Goal: Task Accomplishment & Management: Use online tool/utility

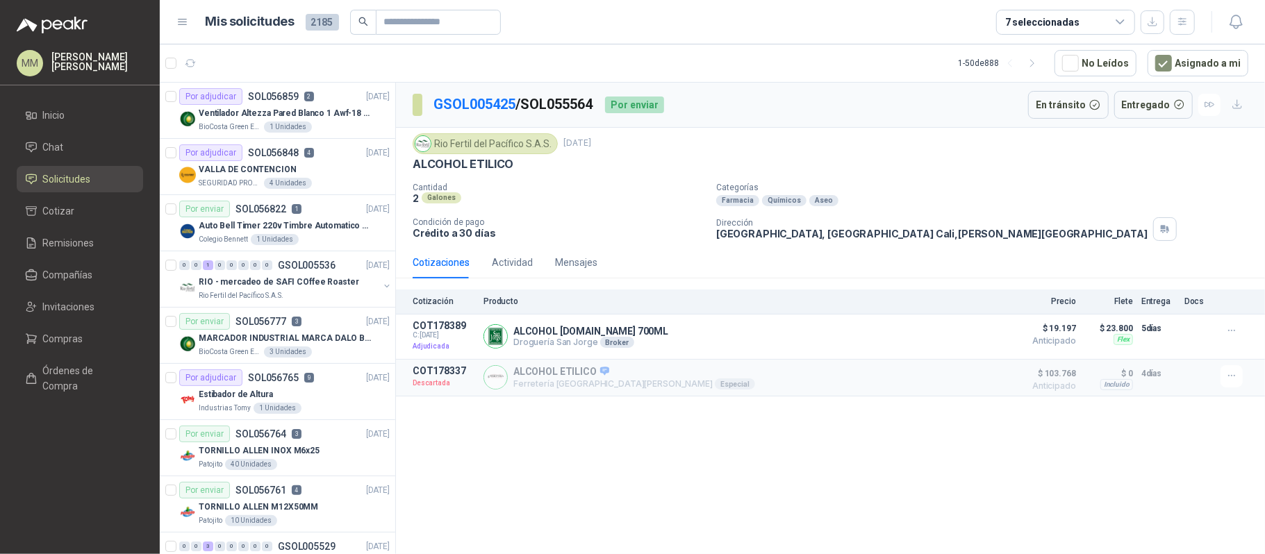
click at [926, 201] on div "Farmacia Químicos Aseo" at bounding box center [987, 200] width 543 height 11
click at [886, 157] on div "Rio Fertil [PERSON_NAME] S.A.S. [DATE] ALCOHOL ETILICO" at bounding box center [831, 152] width 836 height 38
click at [192, 62] on icon "button" at bounding box center [191, 64] width 12 height 12
click at [1071, 138] on div "Rio Fertil [PERSON_NAME] S.A.S. [DATE]" at bounding box center [831, 143] width 836 height 21
click at [940, 132] on div "Rio Fertil [PERSON_NAME] S.A.S. [DATE] ALCOHOL ETILICO Cantidad 2 Galones Categ…" at bounding box center [830, 187] width 869 height 119
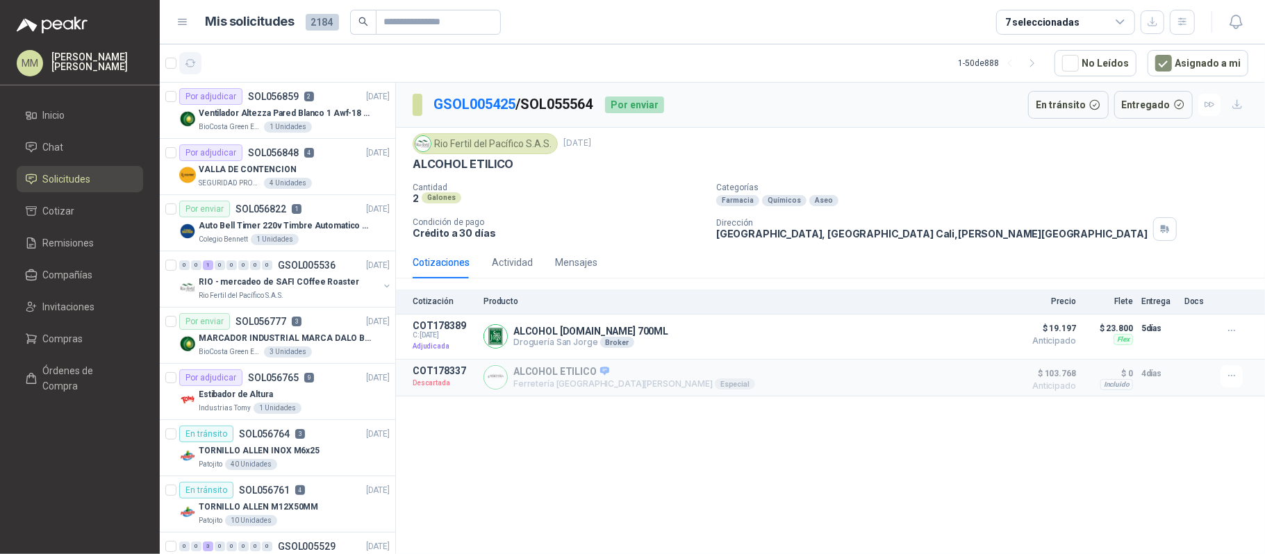
click at [188, 67] on icon "button" at bounding box center [190, 63] width 10 height 7
click at [959, 204] on div "Farmacia Químicos Aseo" at bounding box center [987, 200] width 543 height 11
click at [417, 21] on input "text" at bounding box center [432, 22] width 97 height 24
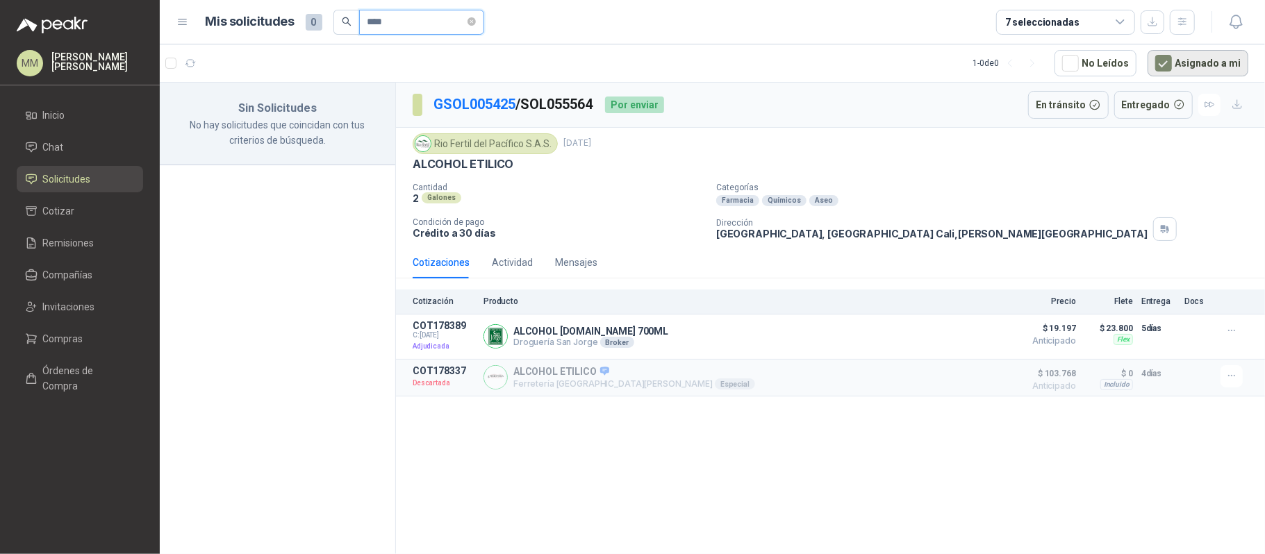
type input "****"
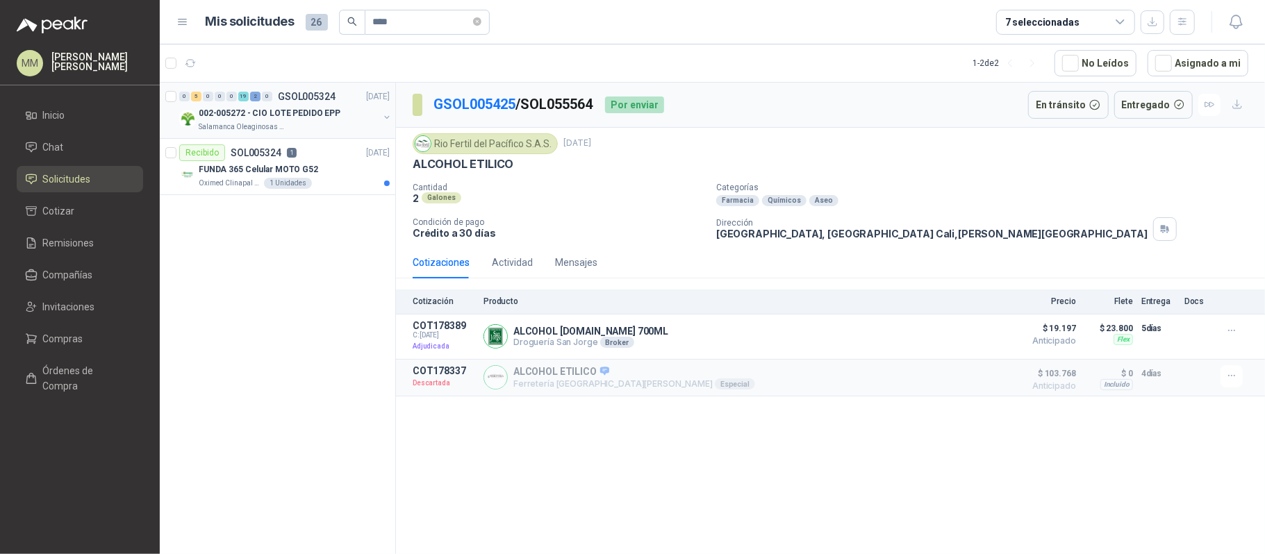
click at [389, 117] on button "button" at bounding box center [386, 117] width 11 height 11
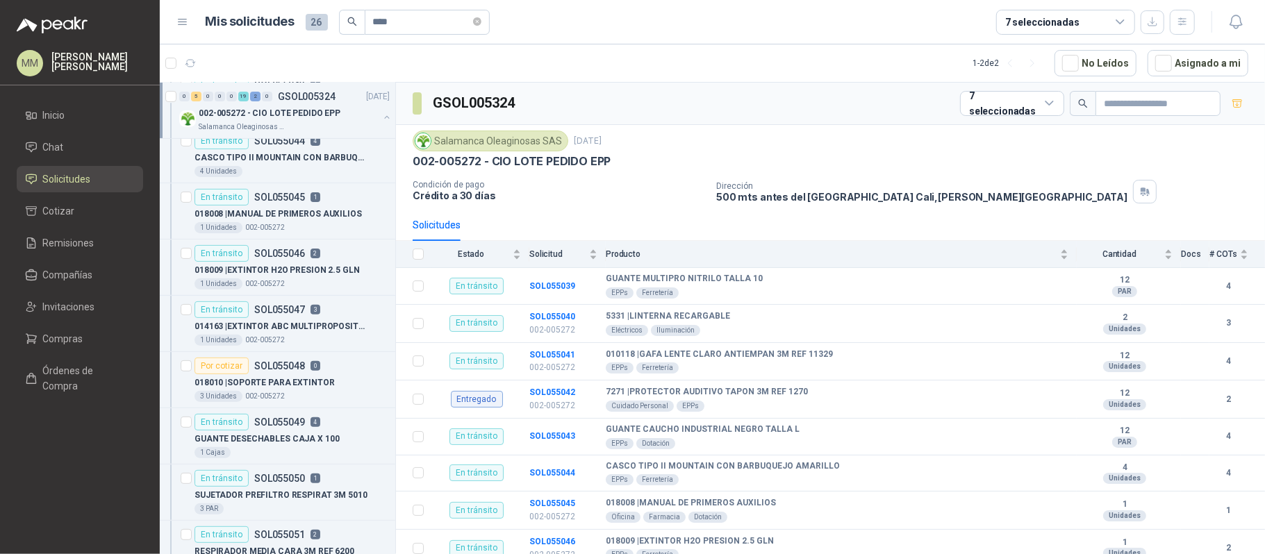
scroll to position [374, 0]
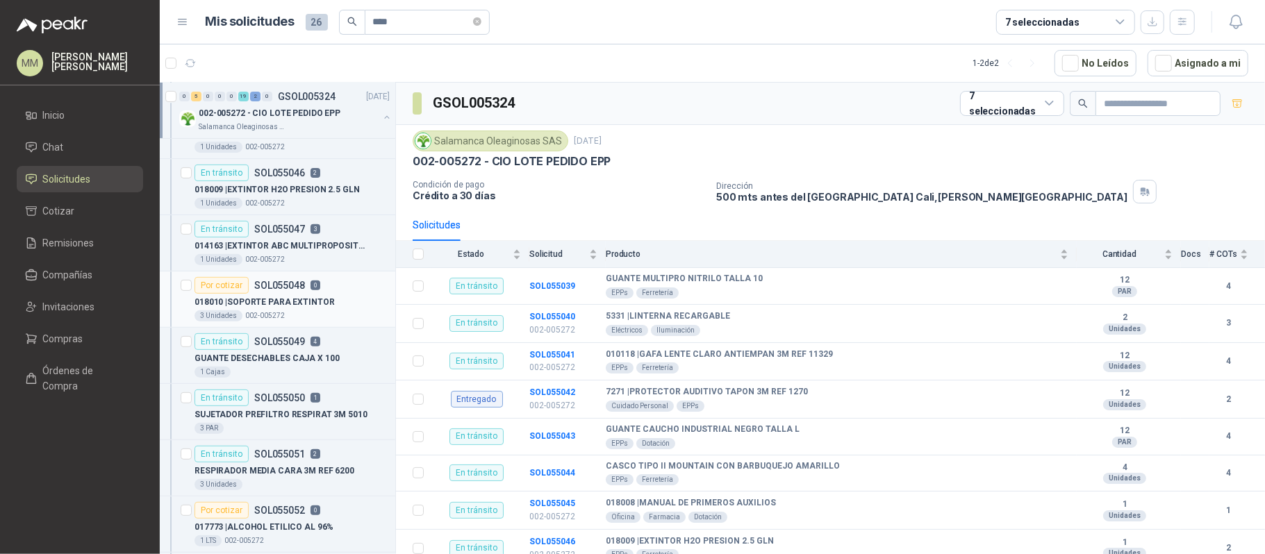
click at [336, 299] on div "018010 | SOPORTE PARA EXTINTOR" at bounding box center [291, 302] width 195 height 17
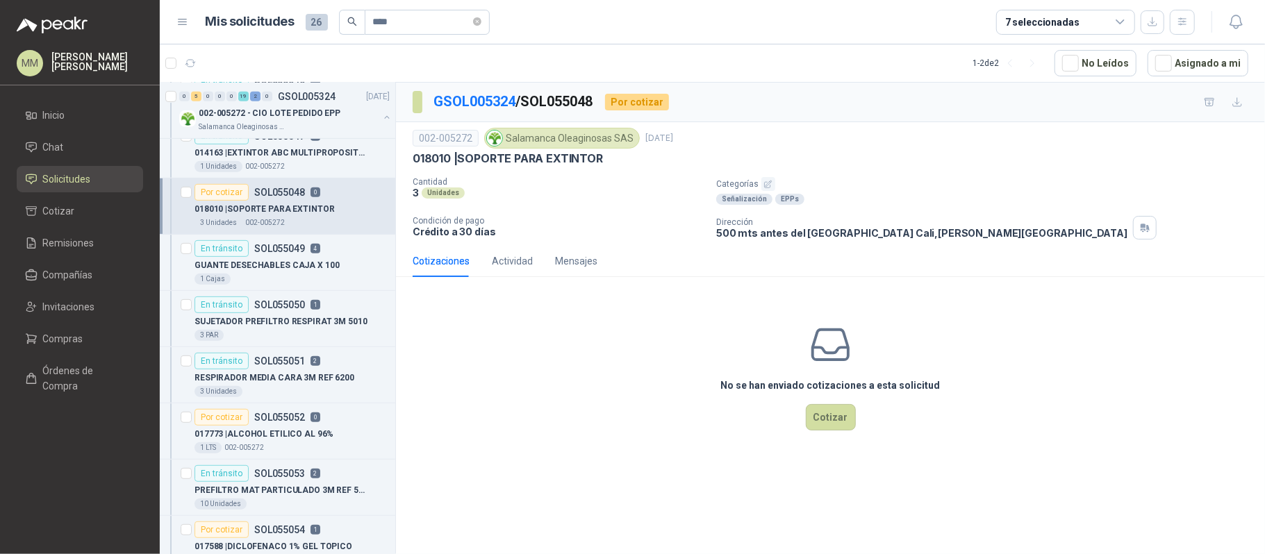
scroll to position [465, 0]
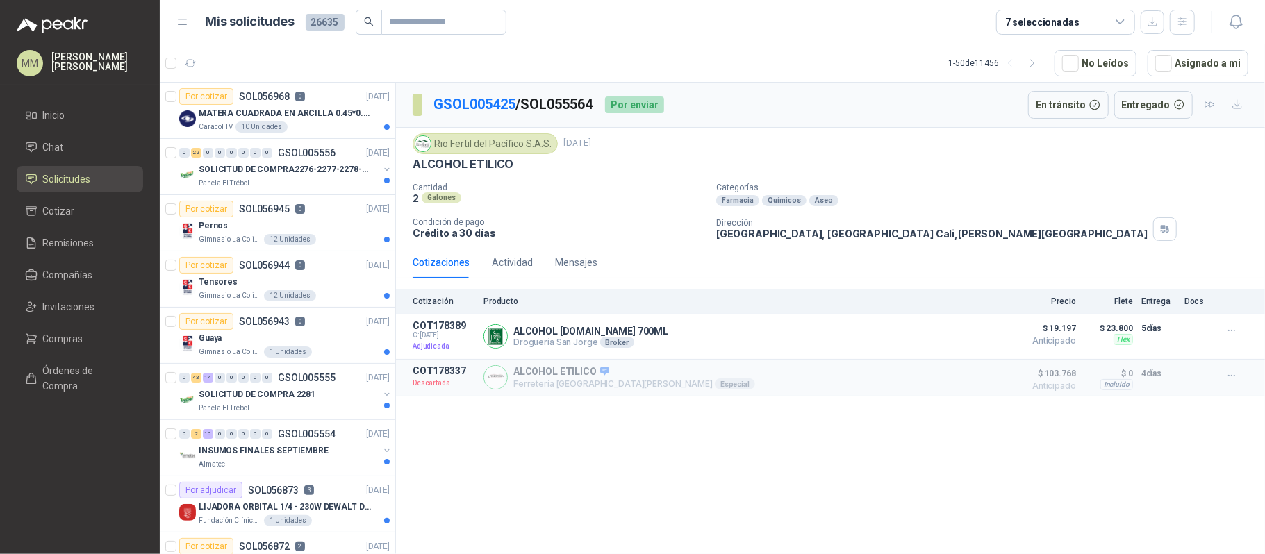
click at [913, 140] on div "Rio Fertil [PERSON_NAME] S.A.S. [DATE]" at bounding box center [831, 143] width 836 height 21
click at [870, 170] on div "ALCOHOL ETILICO" at bounding box center [831, 164] width 836 height 15
click at [890, 188] on p "Categorías" at bounding box center [987, 188] width 543 height 10
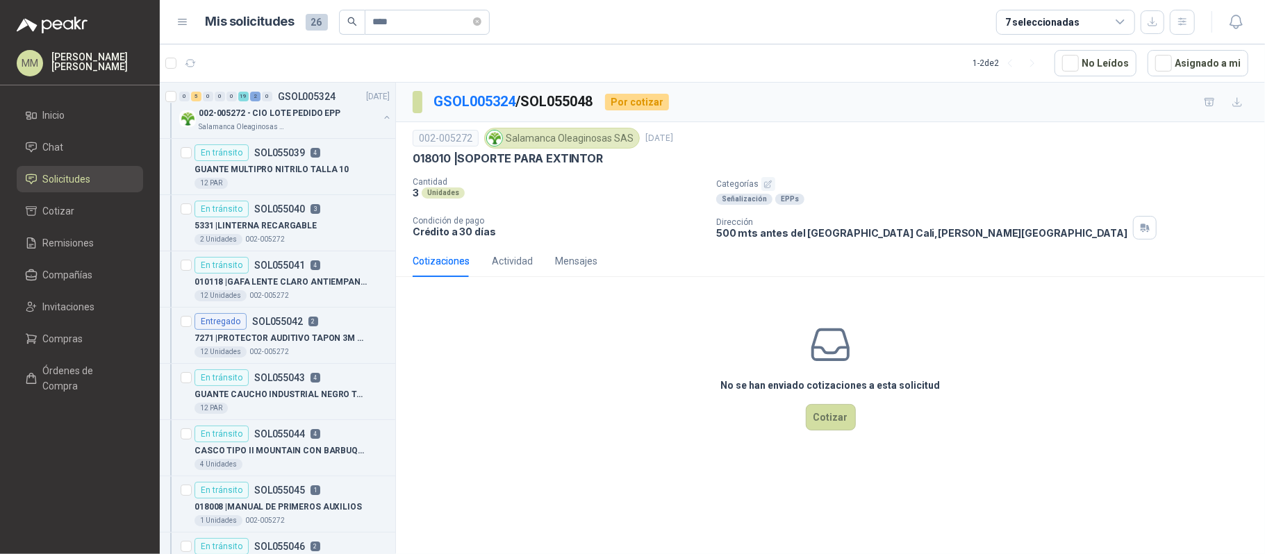
scroll to position [465, 0]
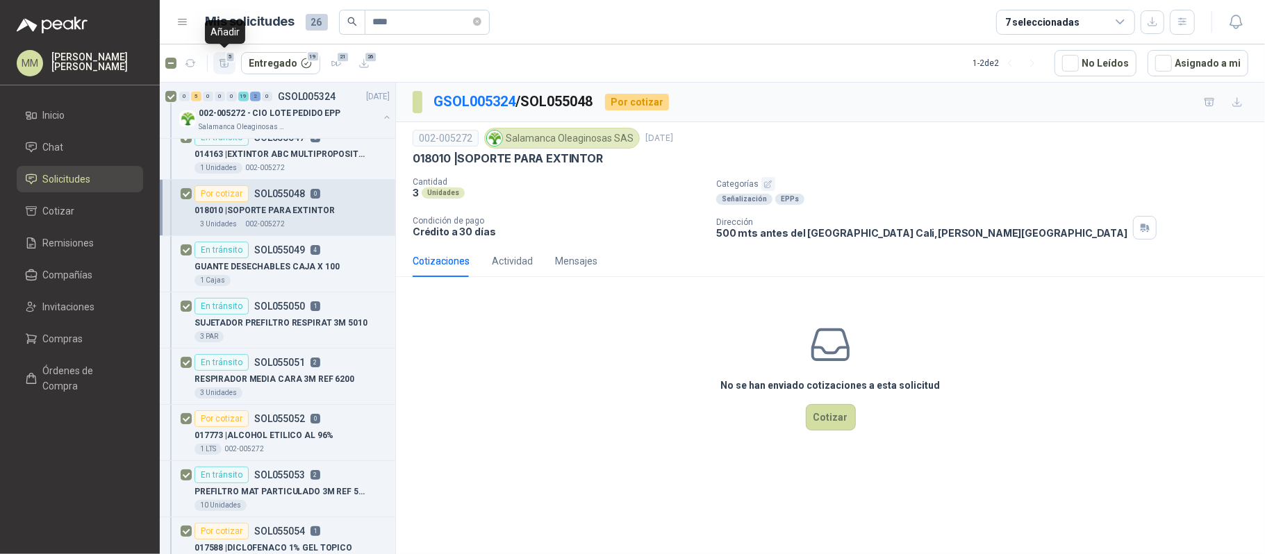
click at [226, 68] on icon "button" at bounding box center [225, 64] width 12 height 12
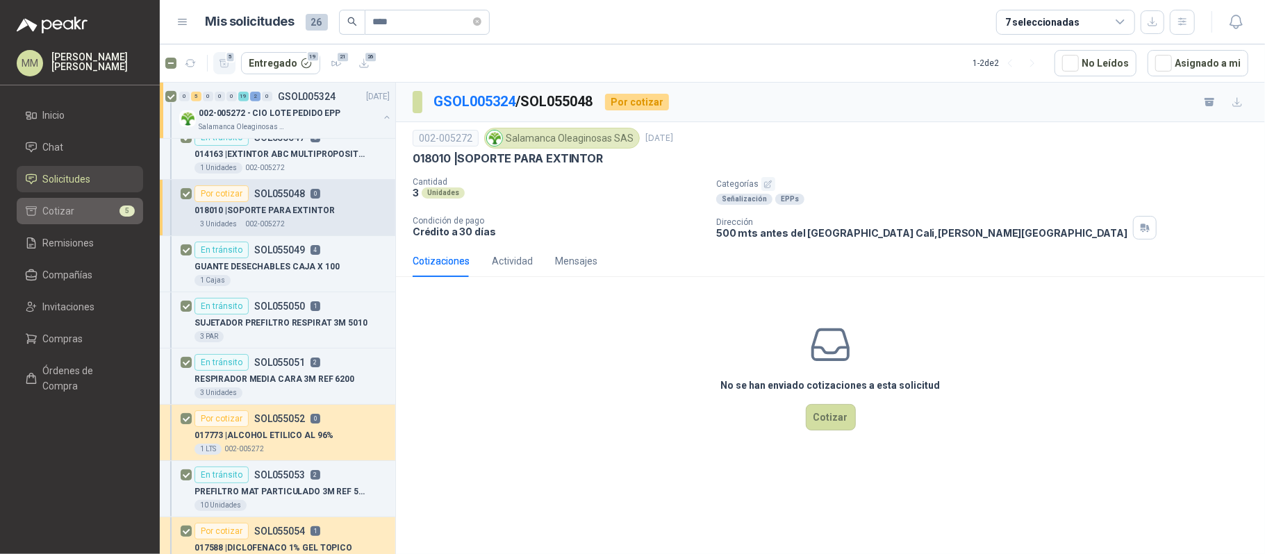
click at [67, 212] on span "Cotizar" at bounding box center [59, 211] width 32 height 15
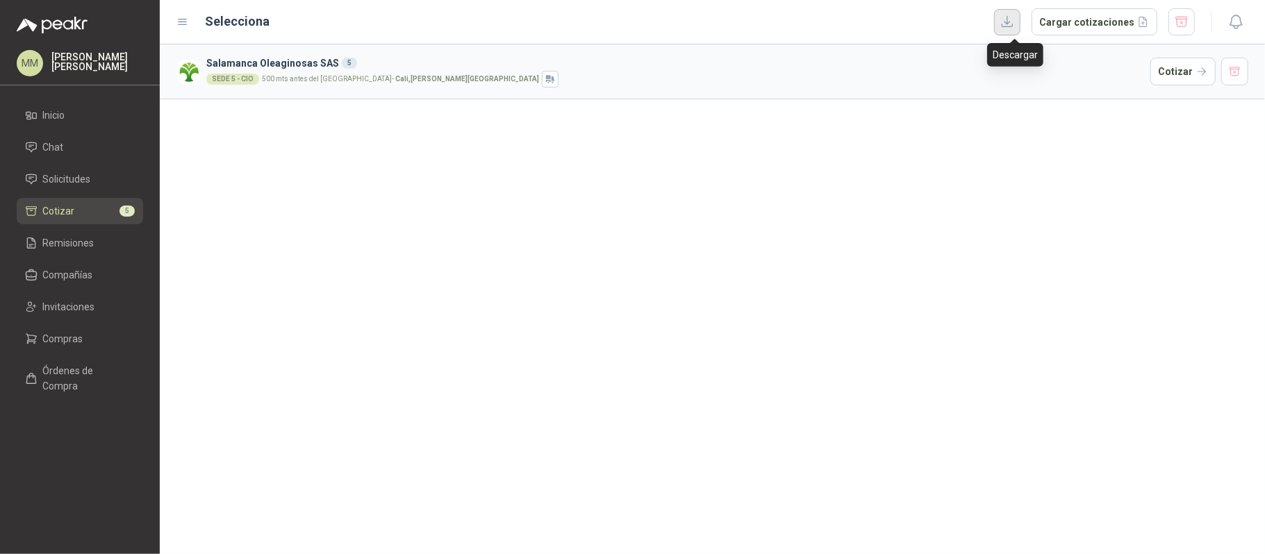
click at [1020, 24] on button "button" at bounding box center [1007, 22] width 26 height 26
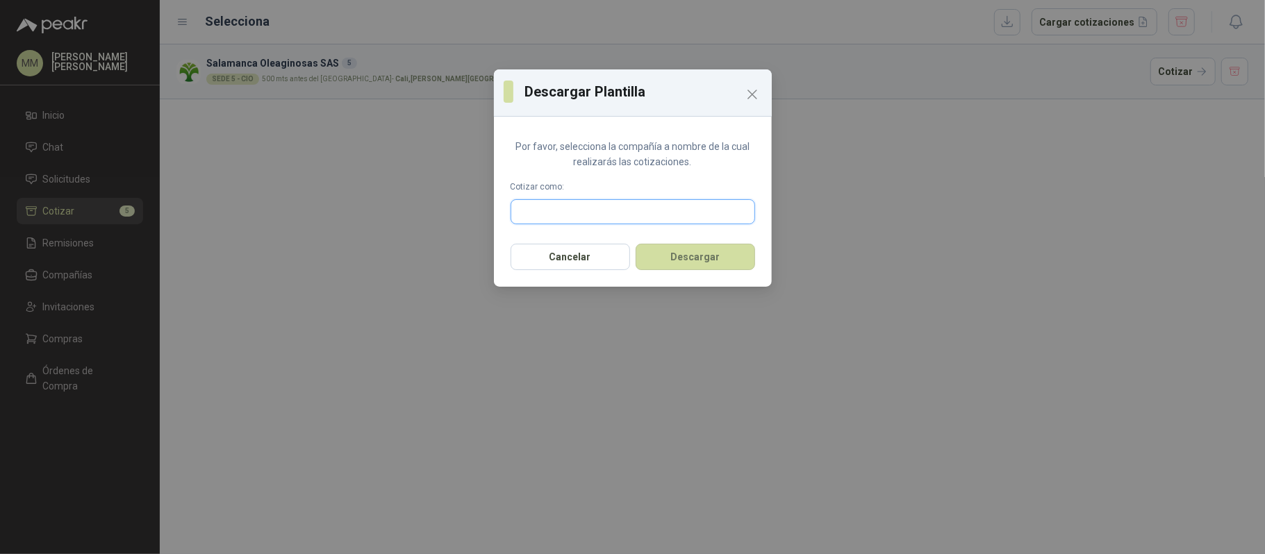
click at [690, 214] on input "text" at bounding box center [632, 212] width 243 height 24
type input "*******"
click at [651, 246] on div "Provesi NIT : 901009911" at bounding box center [632, 245] width 221 height 15
click at [677, 256] on button "Descargar" at bounding box center [695, 257] width 119 height 26
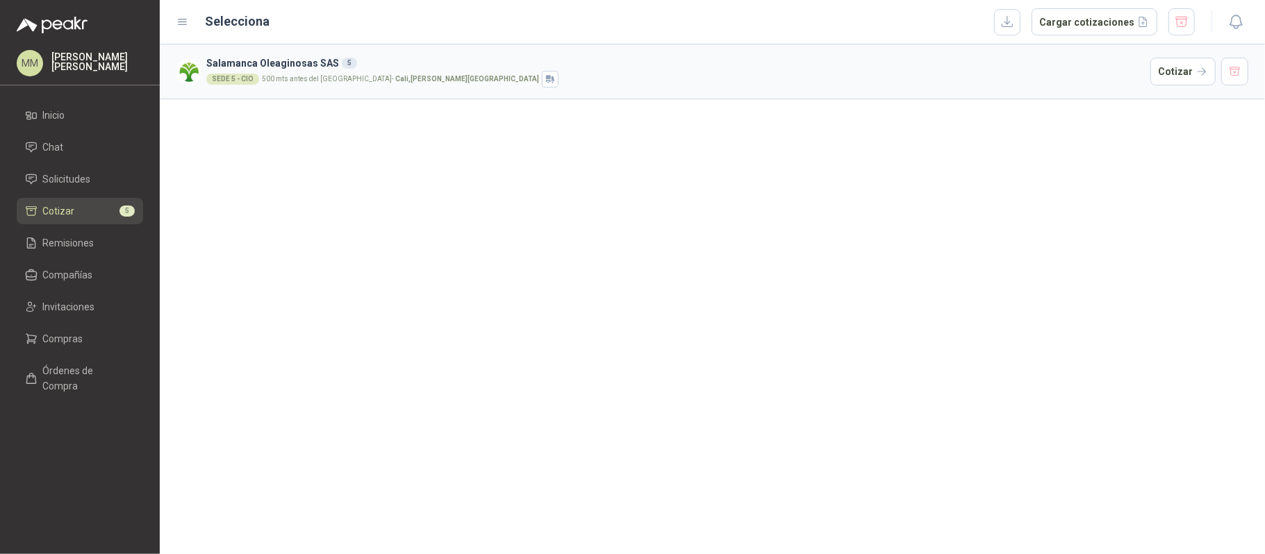
click at [907, 151] on div "Salamanca Oleaginosas SAS 5 SEDE 5 - CIO 500 mts antes del estadio Deportivo Ca…" at bounding box center [712, 299] width 1105 height 510
click at [913, 209] on div "Salamanca Oleaginosas SAS 5 SEDE 5 - CIO 500 mts antes del estadio Deportivo Ca…" at bounding box center [712, 299] width 1105 height 510
click at [893, 342] on div "Salamanca Oleaginosas SAS 5 SEDE 5 - CIO 500 mts antes del estadio Deportivo Ca…" at bounding box center [712, 299] width 1105 height 510
click at [107, 158] on link "Chat" at bounding box center [80, 147] width 126 height 26
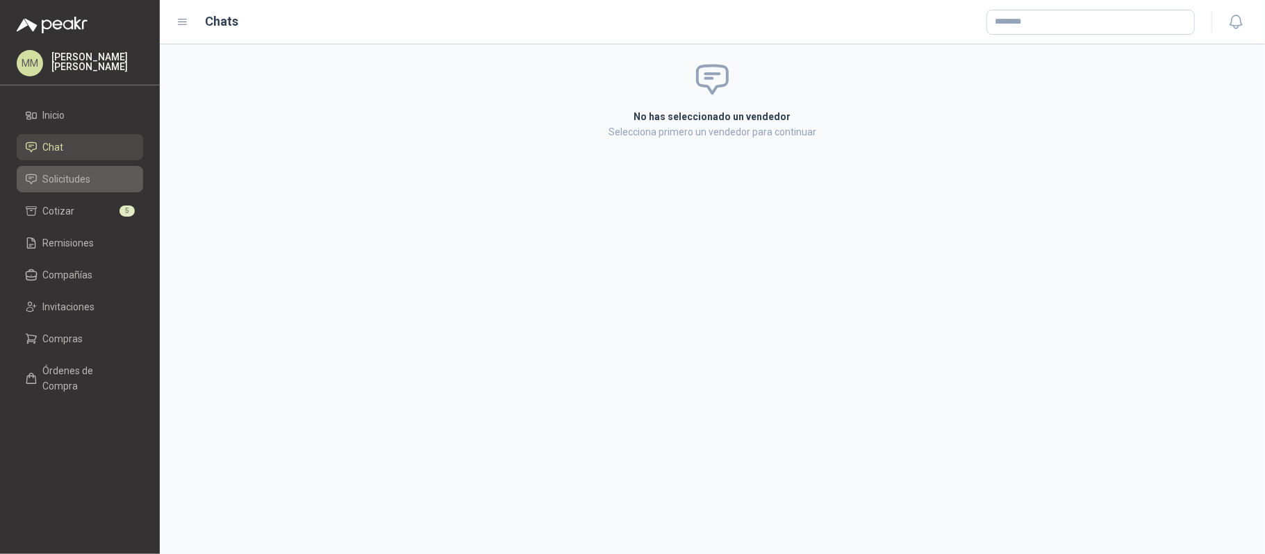
click at [96, 166] on link "Solicitudes" at bounding box center [80, 179] width 126 height 26
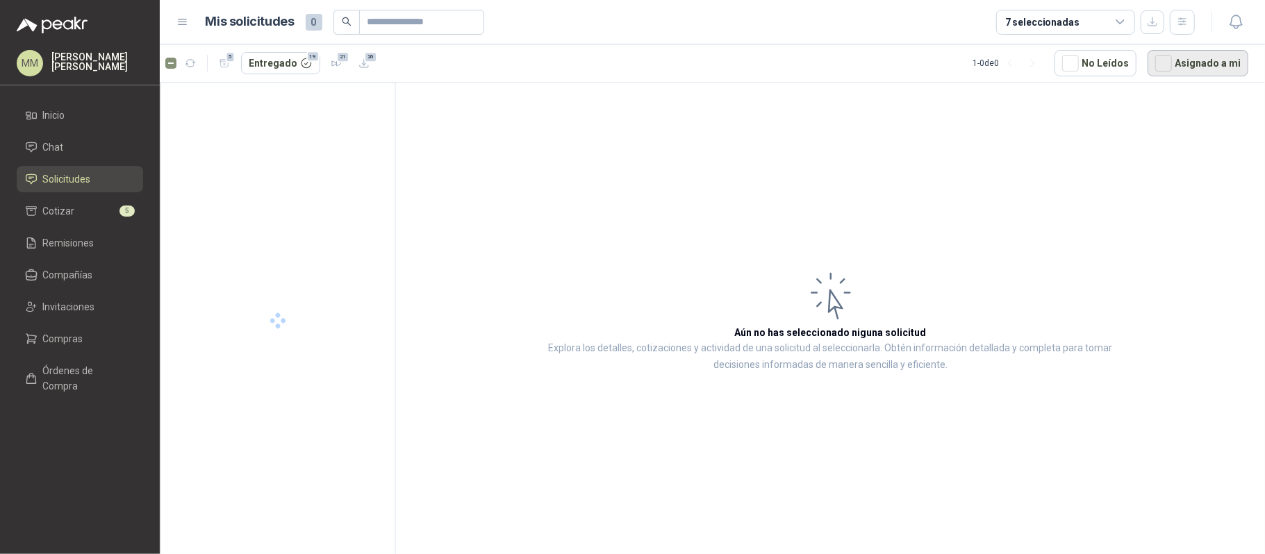
click at [1176, 53] on button "Asignado a mi" at bounding box center [1197, 63] width 101 height 26
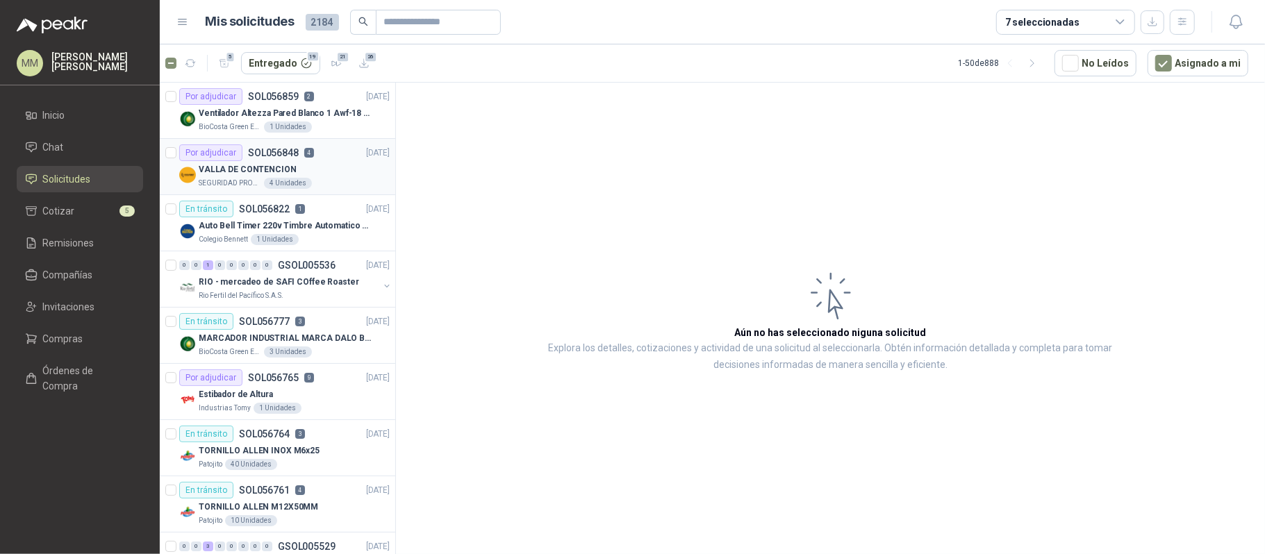
click at [329, 184] on div "SEGURIDAD PROVISER LTDA 4 Unidades" at bounding box center [294, 183] width 191 height 11
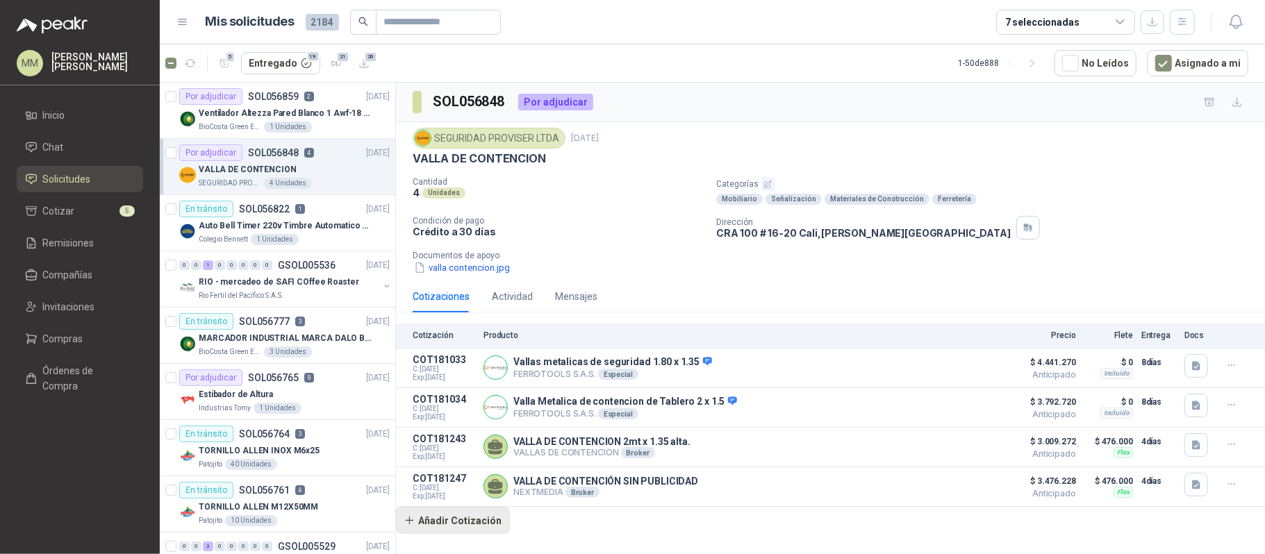
click at [474, 518] on button "Añadir Cotización" at bounding box center [453, 521] width 114 height 28
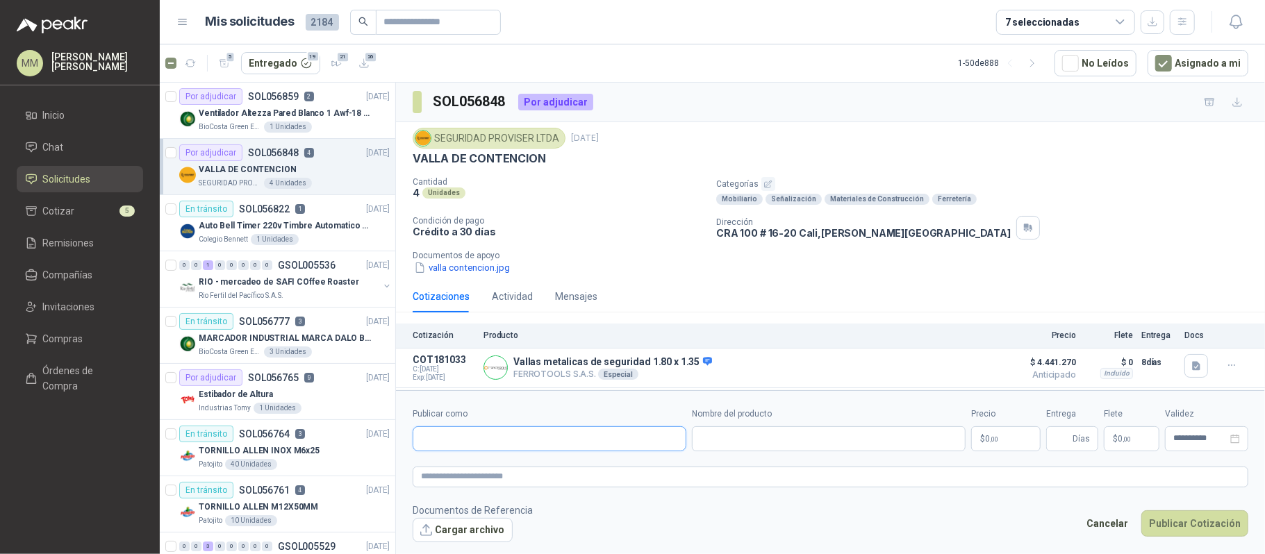
click at [484, 443] on input "Publicar como" at bounding box center [549, 439] width 272 height 24
type input "*****"
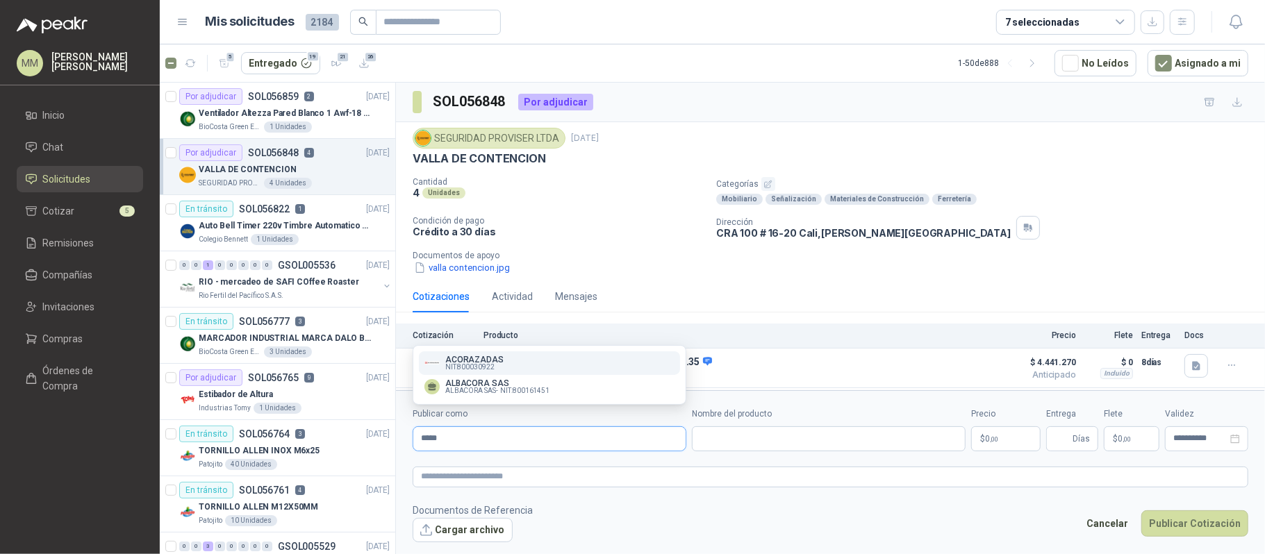
type input "*****"
click at [533, 365] on div "ACORAZADAS NIT : 800030922" at bounding box center [549, 363] width 250 height 15
type input "**********"
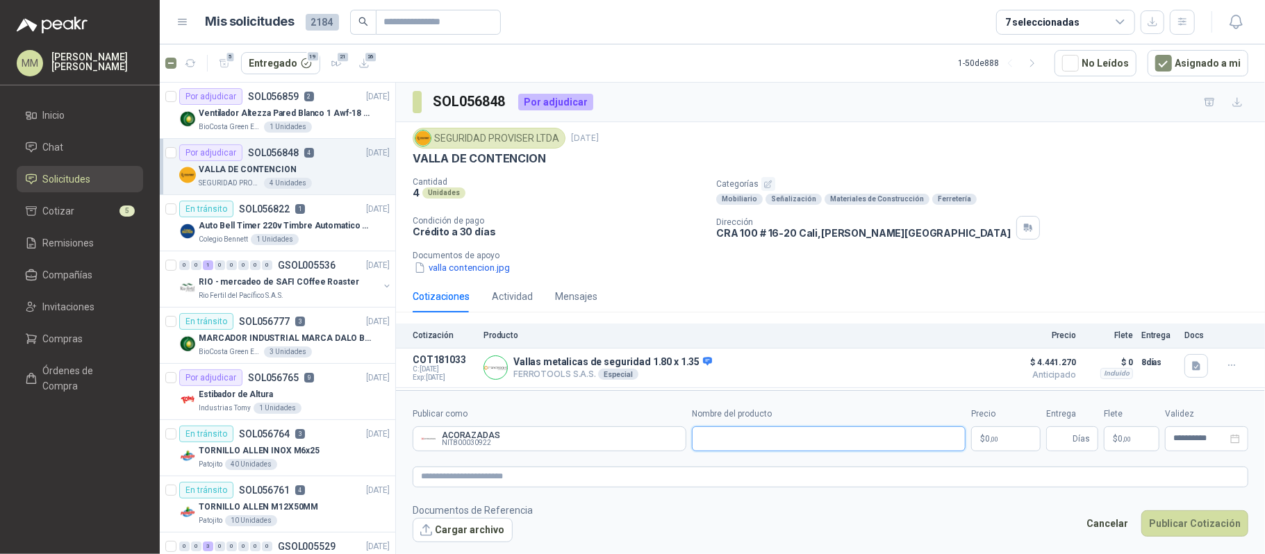
click at [790, 440] on input "Nombre del producto" at bounding box center [829, 438] width 274 height 25
paste input "**********"
type input "**********"
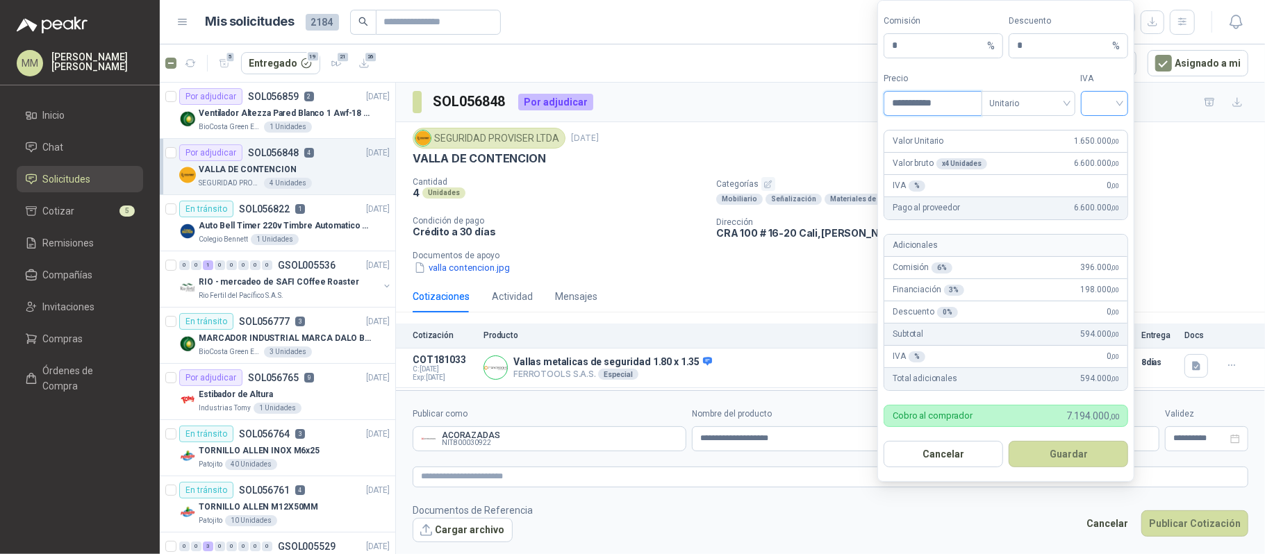
type input "**********"
click at [1098, 95] on input "search" at bounding box center [1104, 102] width 31 height 21
click at [1099, 126] on div "19%" at bounding box center [1104, 130] width 26 height 15
click at [1068, 461] on button "Guardar" at bounding box center [1068, 454] width 119 height 26
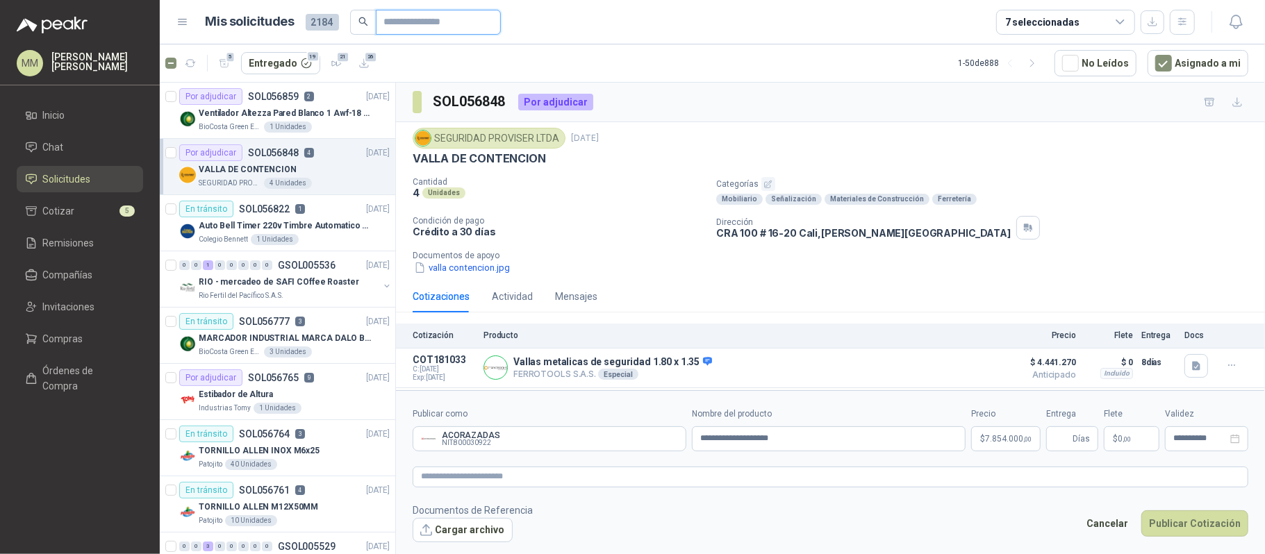
click at [435, 23] on input "Publicar como" at bounding box center [432, 22] width 97 height 24
click at [899, 42] on header "Mis solicitudes 2184 7 seleccionadas" at bounding box center [712, 22] width 1105 height 44
click at [567, 476] on textarea at bounding box center [831, 477] width 836 height 21
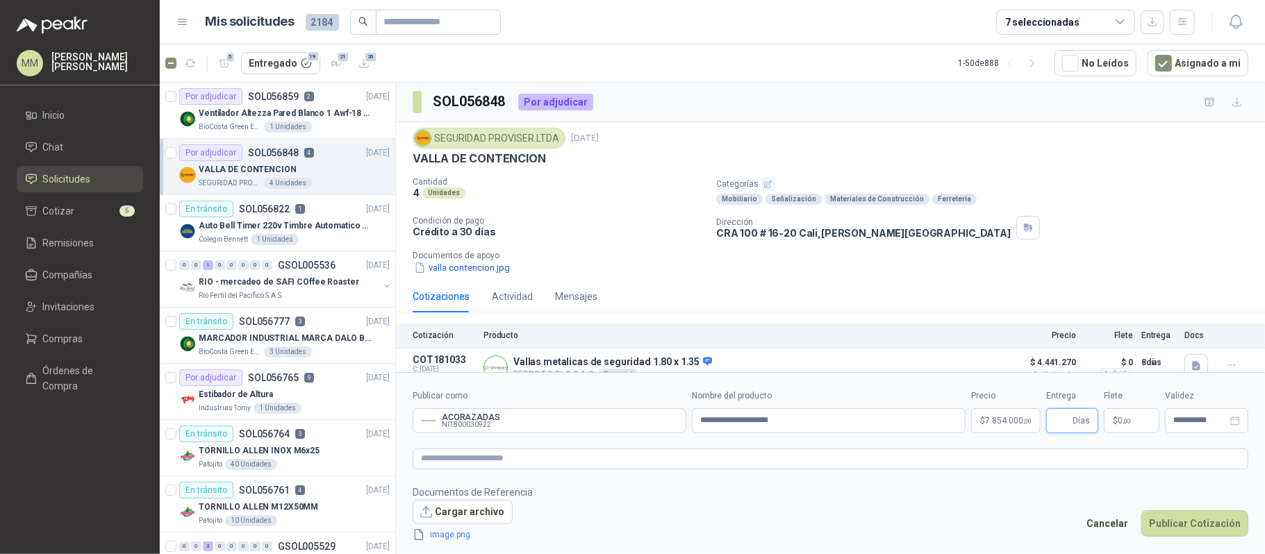
click at [1065, 415] on input "Entrega" at bounding box center [1061, 421] width 15 height 24
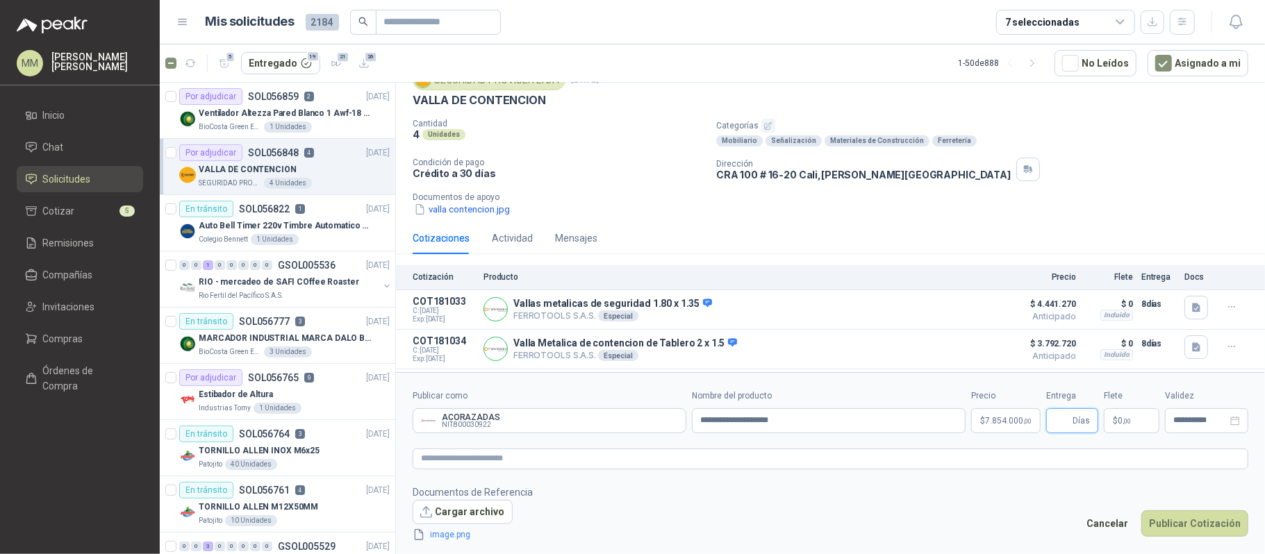
scroll to position [142, 0]
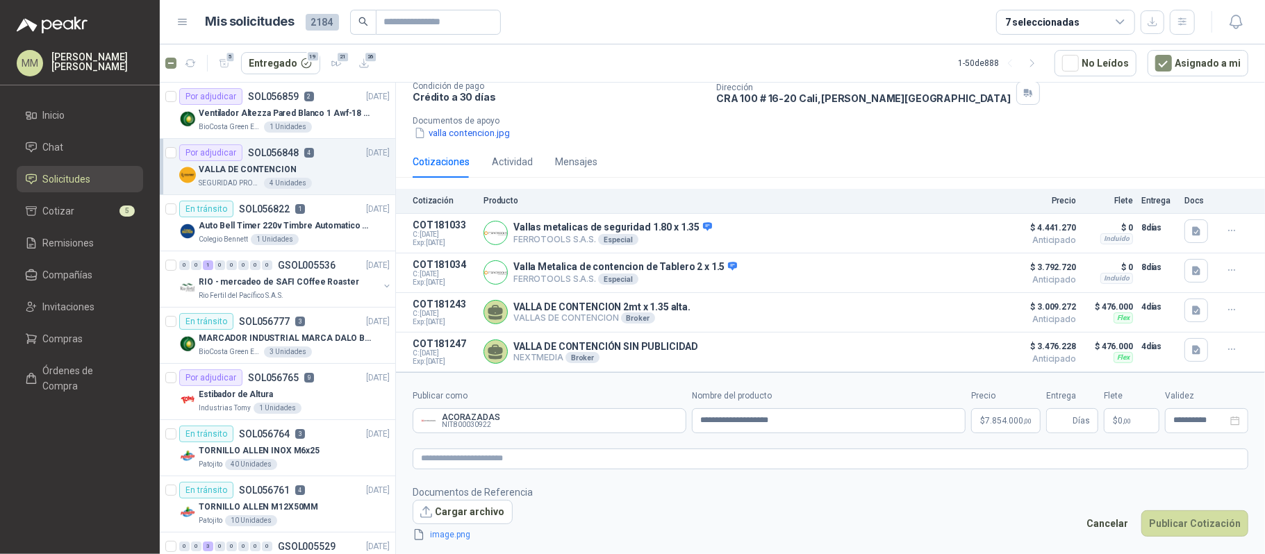
click at [926, 126] on div "valla contencion.jpg" at bounding box center [836, 133] width 847 height 15
click at [1063, 417] on input "Entrega" at bounding box center [1061, 421] width 15 height 24
type input "**"
click at [887, 156] on div "Cotizaciones Actividad Mensajes" at bounding box center [831, 162] width 836 height 32
click at [964, 138] on div "SEGURIDAD PROVISER LTDA 19 sept, 2025 VALLA DE CONTENCION Cantidad 4 Unidades C…" at bounding box center [830, 66] width 869 height 158
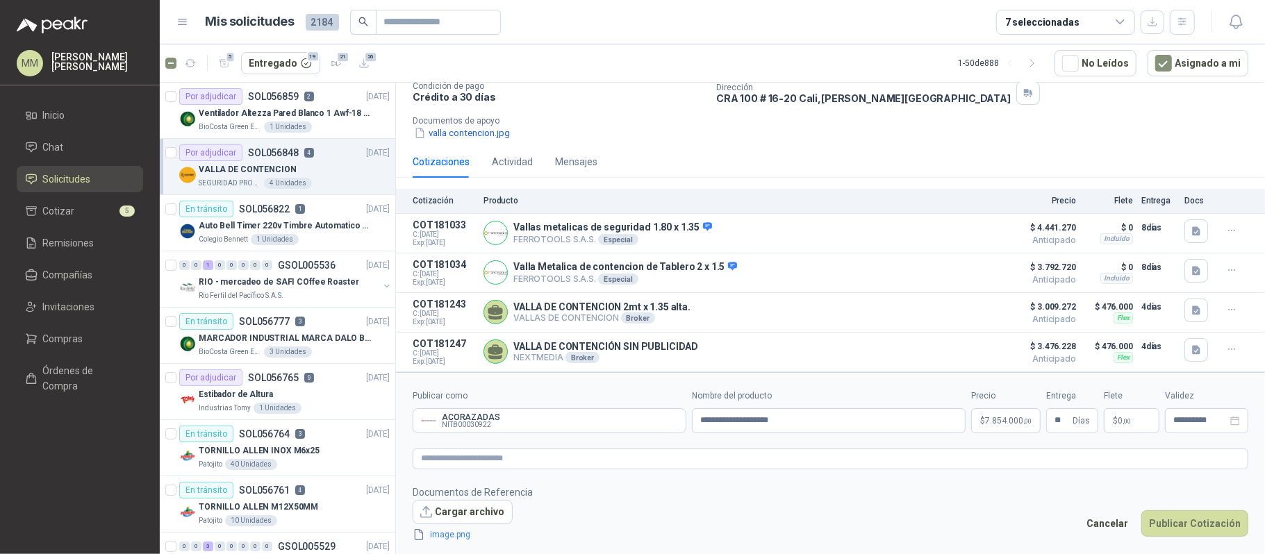
click at [1111, 418] on p "$ 0 ,00" at bounding box center [1132, 420] width 56 height 25
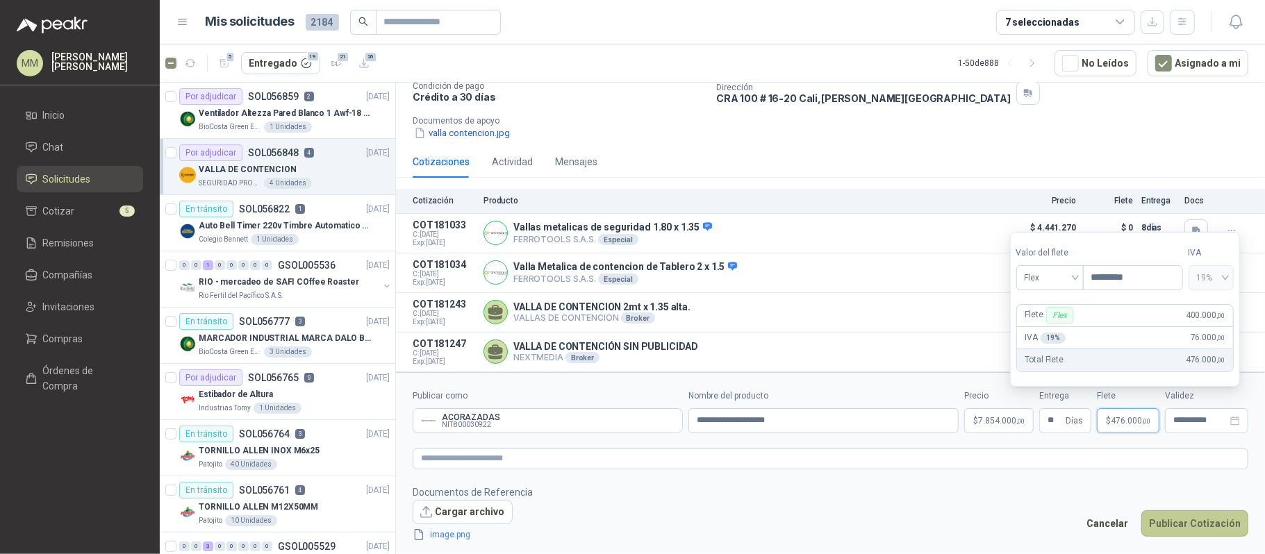
type input "*********"
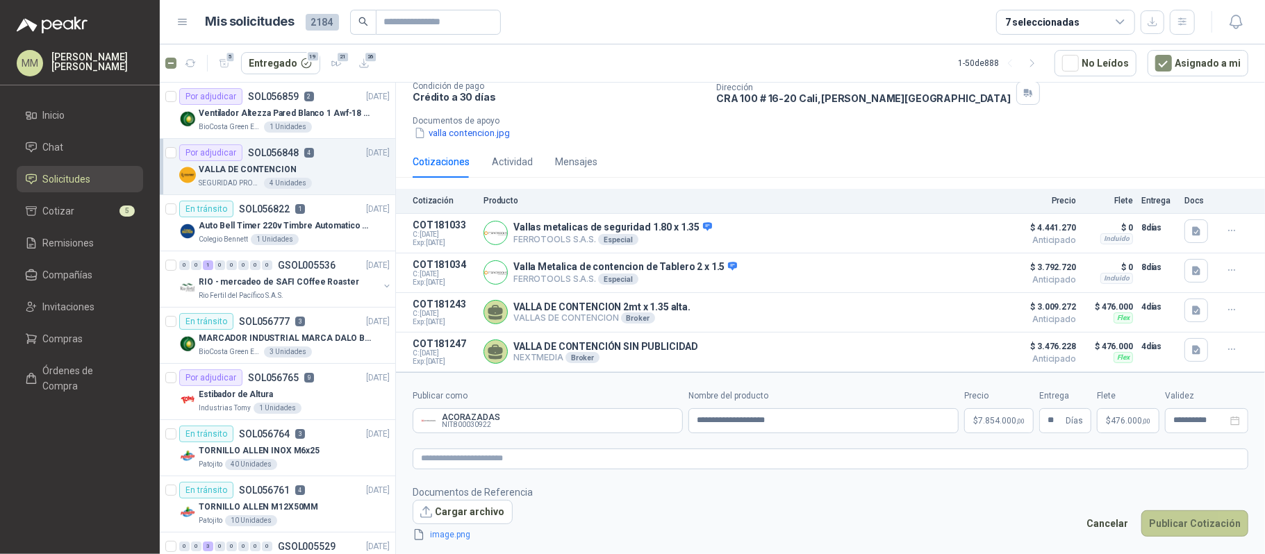
click at [1207, 526] on button "Publicar Cotización" at bounding box center [1194, 524] width 107 height 26
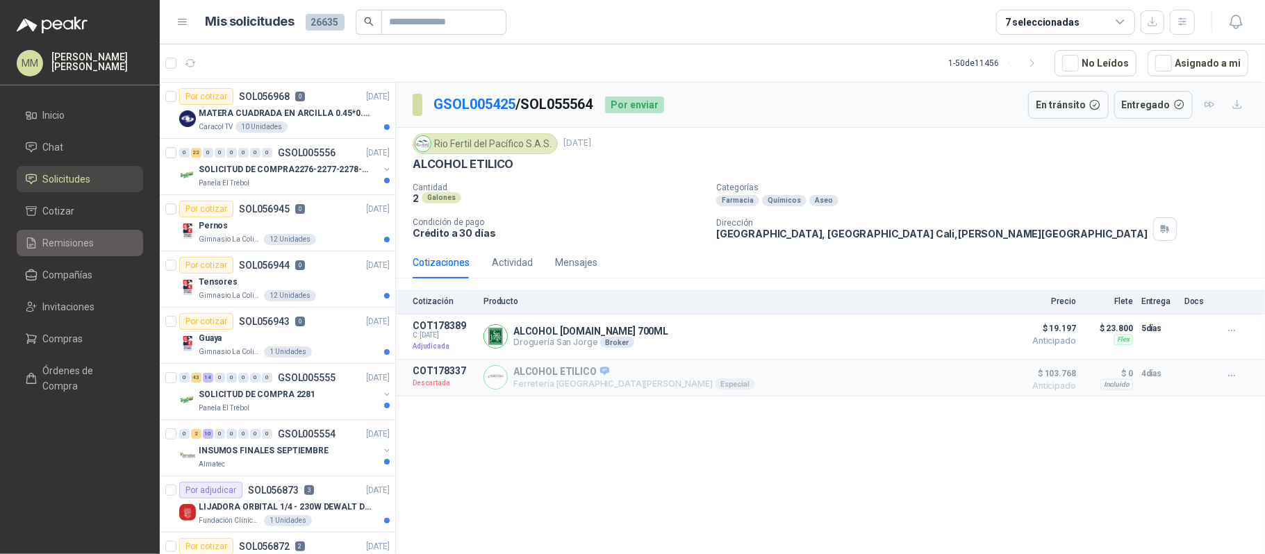
click at [90, 250] on span "Remisiones" at bounding box center [68, 242] width 51 height 15
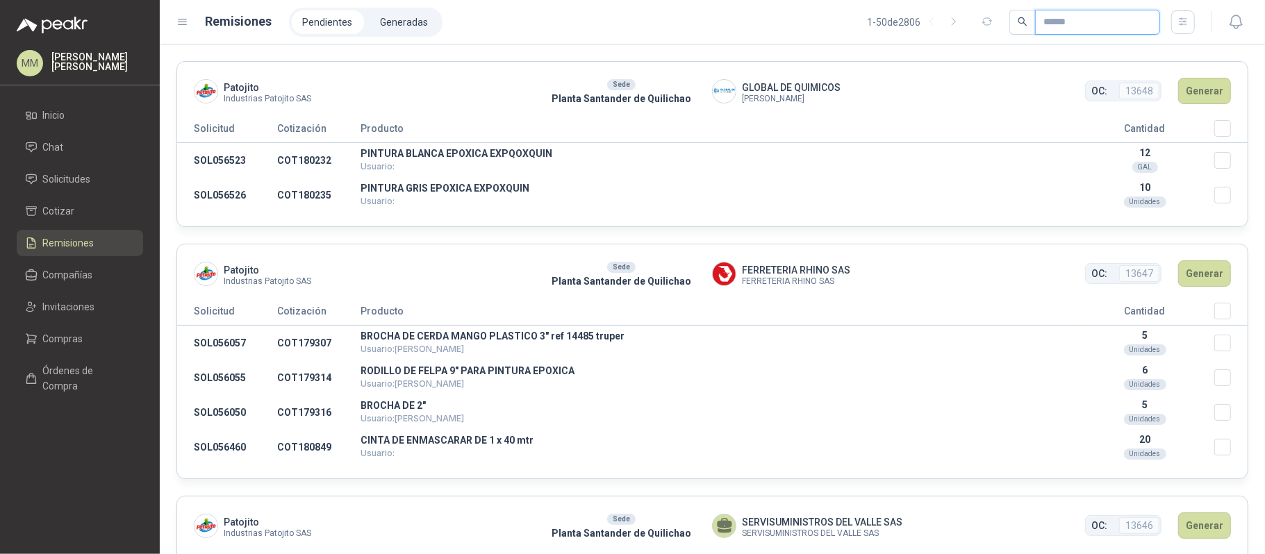
click at [1064, 22] on input "text" at bounding box center [1091, 22] width 97 height 24
paste input "*********"
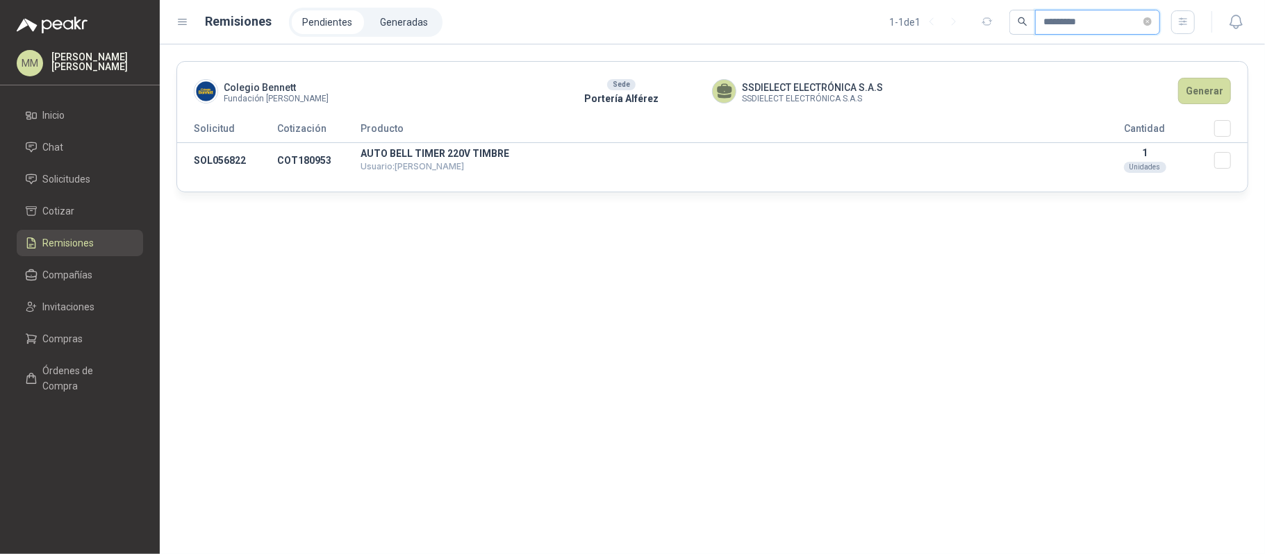
type input "*********"
click at [1200, 103] on button "Generar" at bounding box center [1204, 91] width 53 height 26
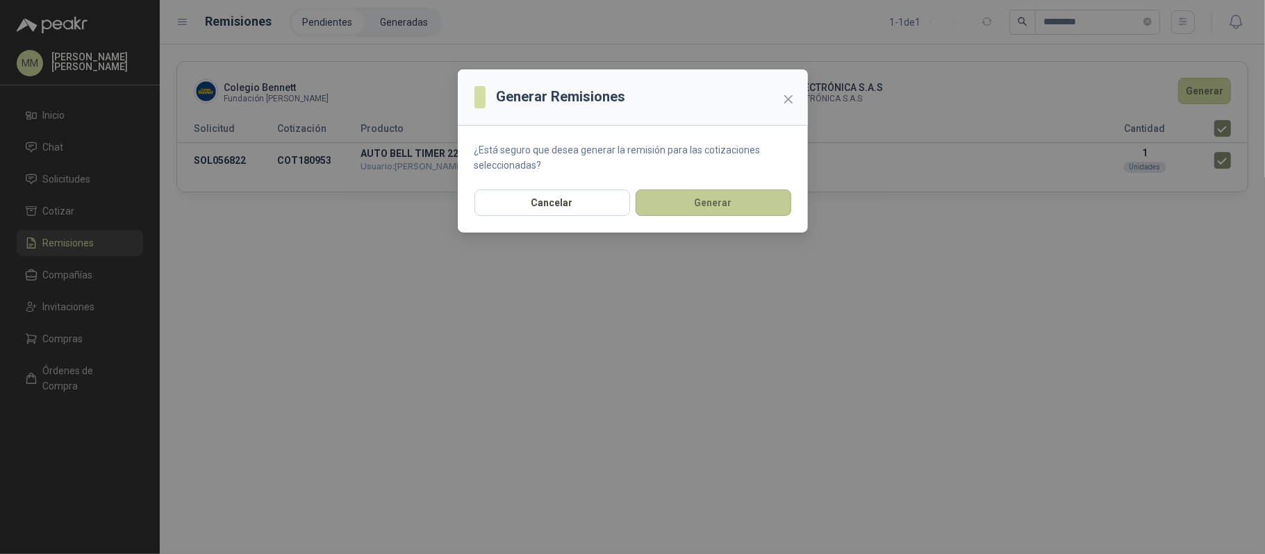
click at [717, 206] on button "Generar" at bounding box center [714, 203] width 156 height 26
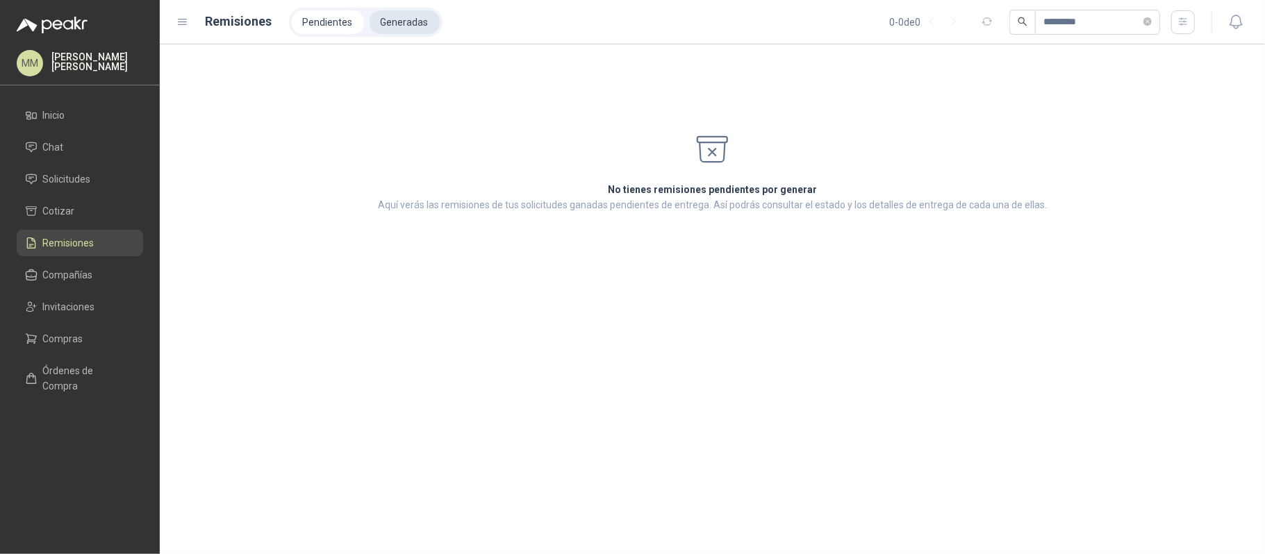
click at [415, 11] on li "Generadas" at bounding box center [405, 22] width 70 height 24
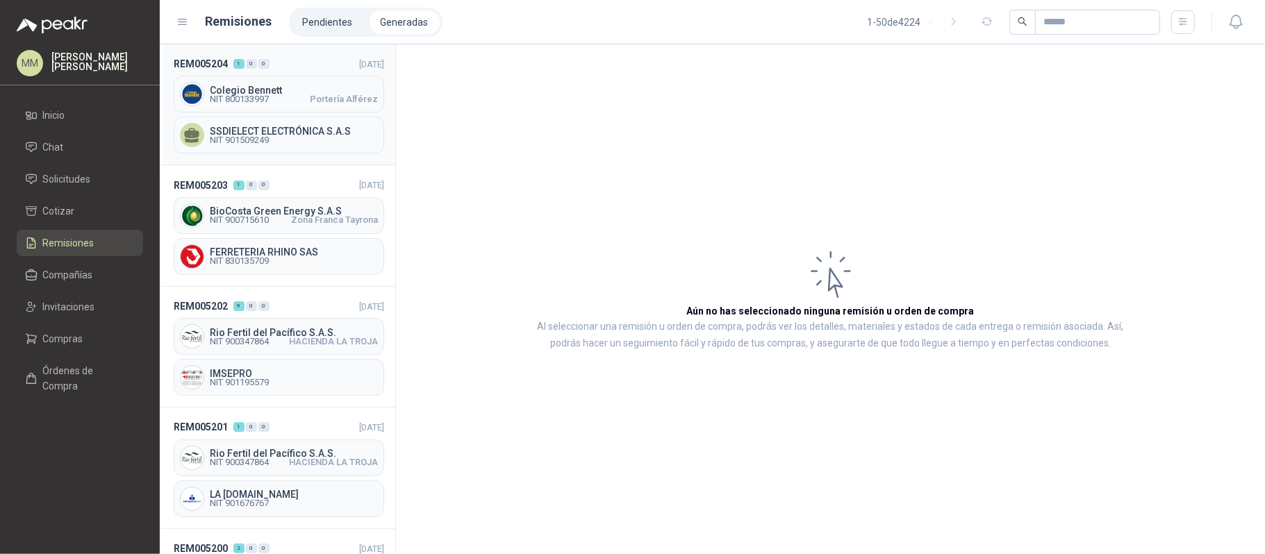
click at [268, 126] on span "SSDIELECT ELECTRÓNICA S.A.S" at bounding box center [294, 131] width 168 height 10
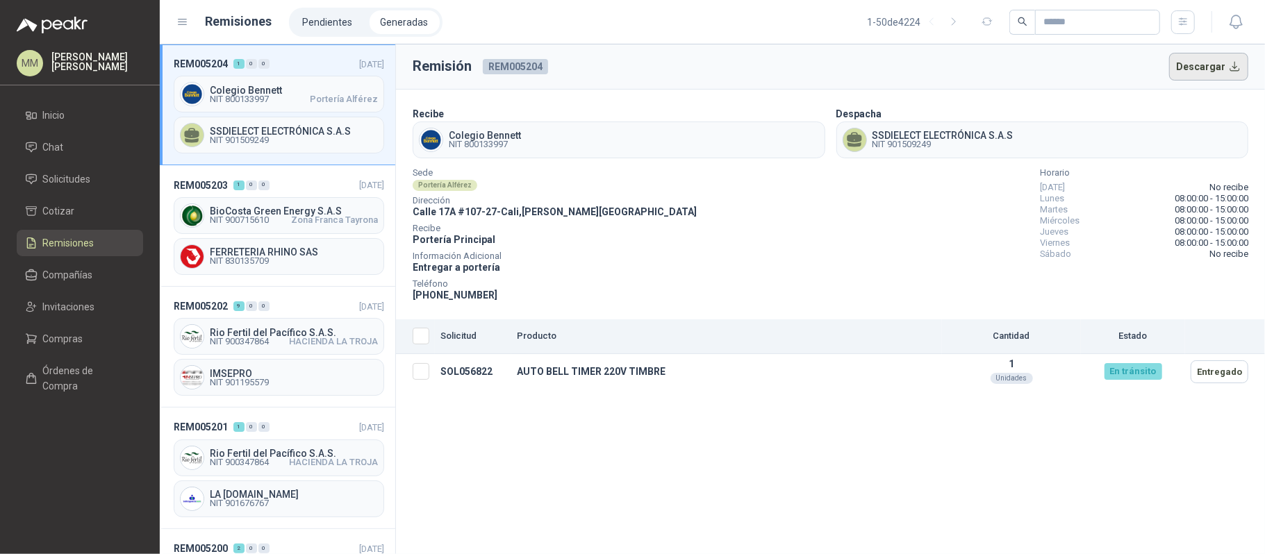
click at [1184, 67] on button "Descargar" at bounding box center [1209, 67] width 80 height 28
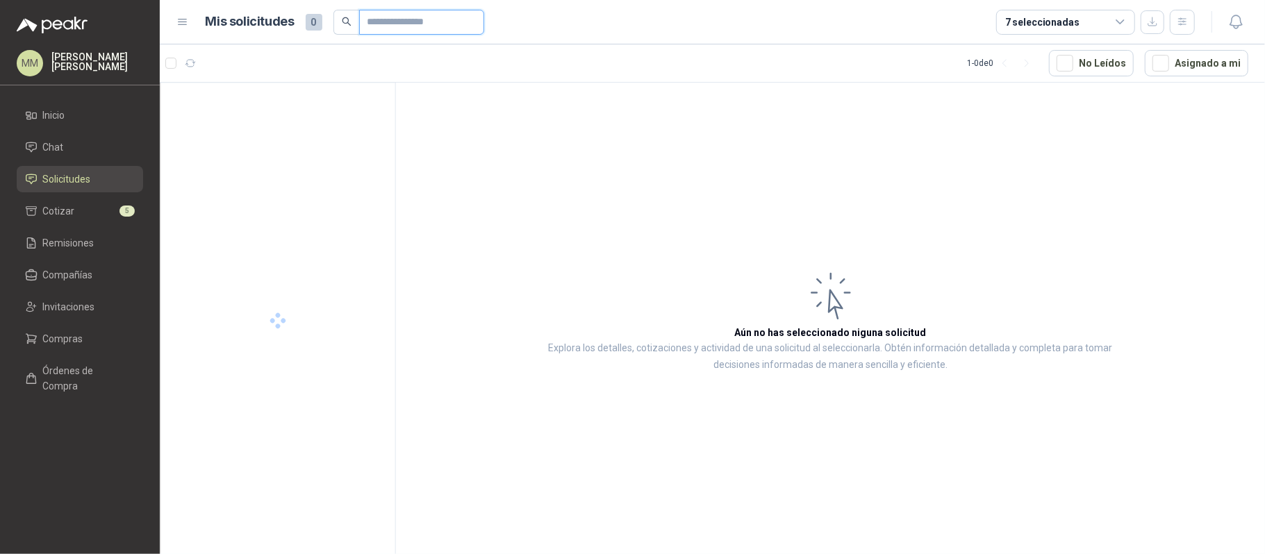
click at [434, 22] on input "text" at bounding box center [415, 22] width 97 height 24
type input "*****"
click at [386, 112] on button "button" at bounding box center [386, 117] width 11 height 11
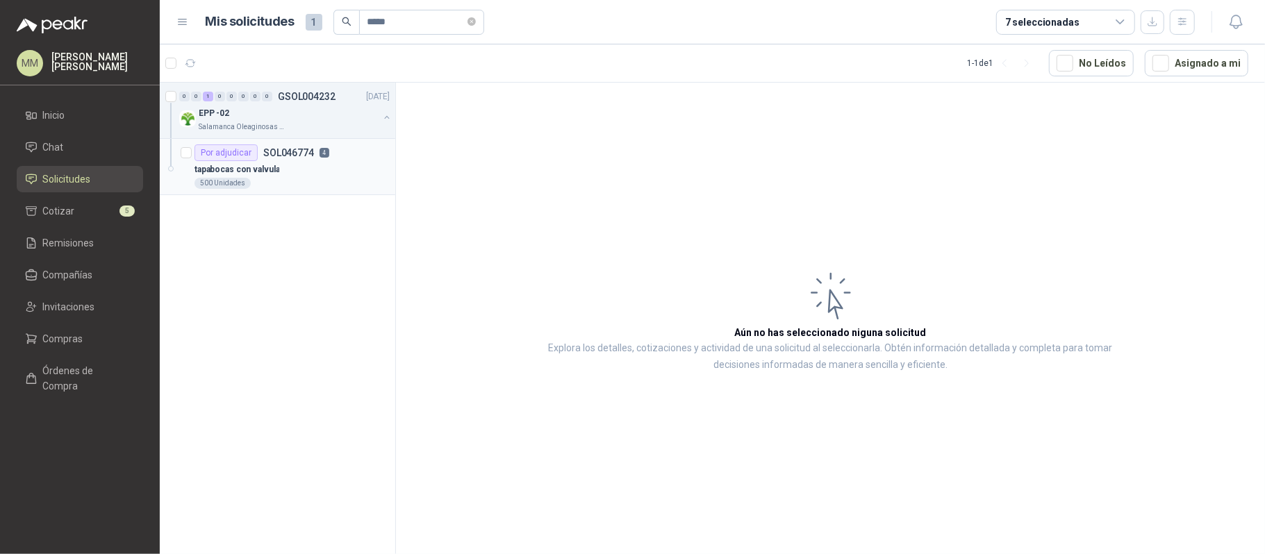
click at [367, 162] on div "tapabocas con valvula" at bounding box center [291, 169] width 195 height 17
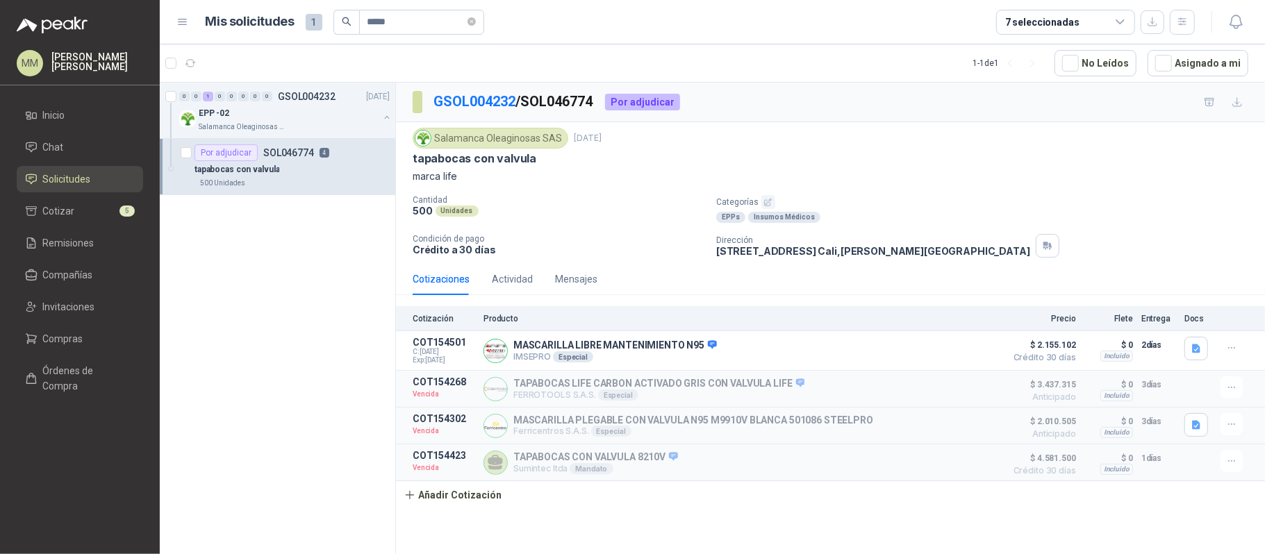
click at [859, 206] on p "Categorías" at bounding box center [987, 202] width 543 height 14
click at [896, 169] on p "marca life" at bounding box center [831, 176] width 836 height 15
